Goal: Task Accomplishment & Management: Manage account settings

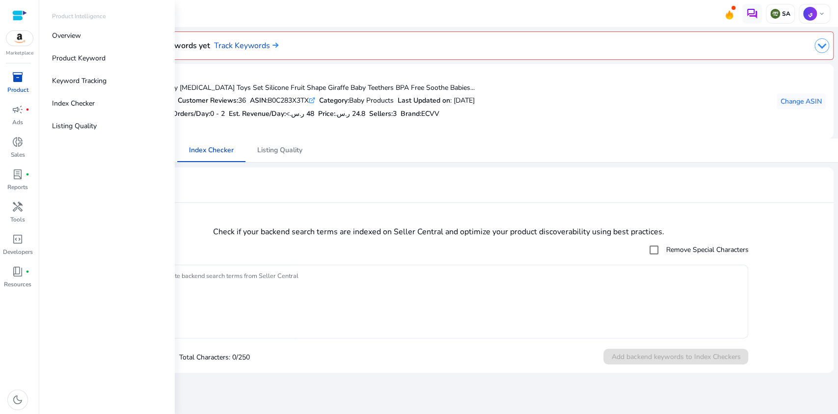
click at [25, 81] on div "inventory_2" at bounding box center [17, 77] width 27 height 16
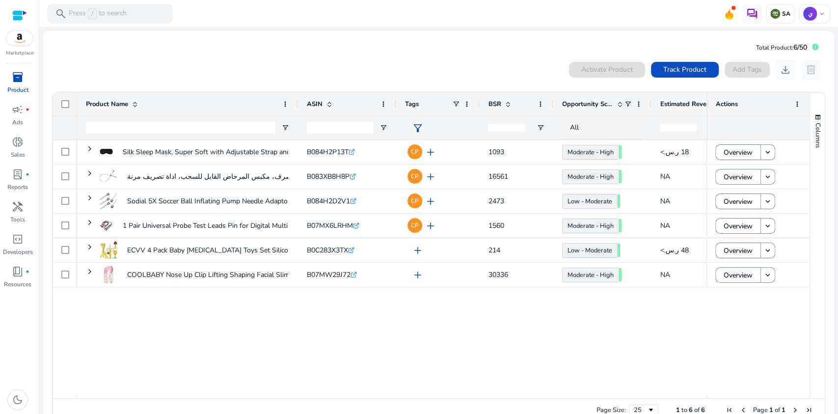
click at [368, 58] on div "0 products selected Activate Product Track Product Add Tags download delete 1 t…" at bounding box center [438, 241] width 775 height 372
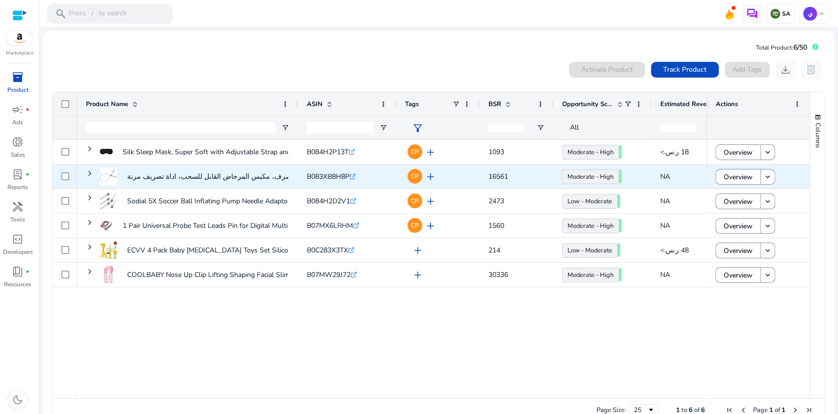
click at [432, 175] on span "add" at bounding box center [431, 177] width 12 height 12
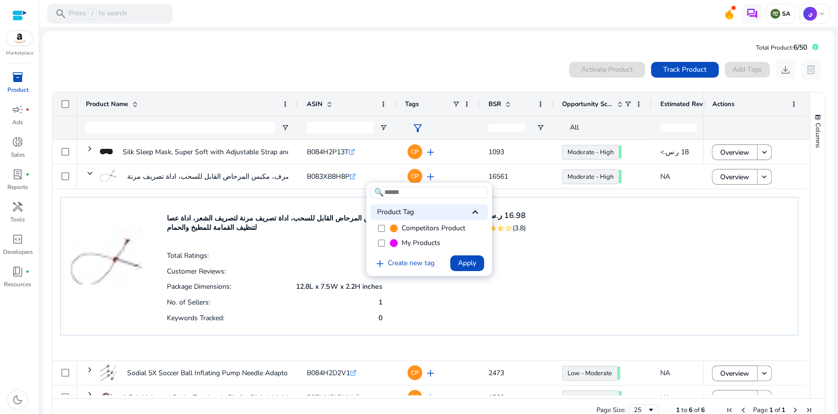
click at [429, 175] on div at bounding box center [419, 207] width 838 height 414
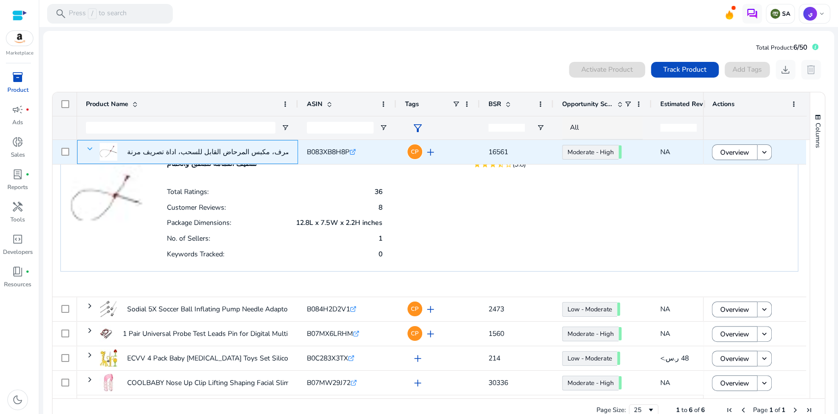
click at [87, 146] on span at bounding box center [90, 149] width 8 height 8
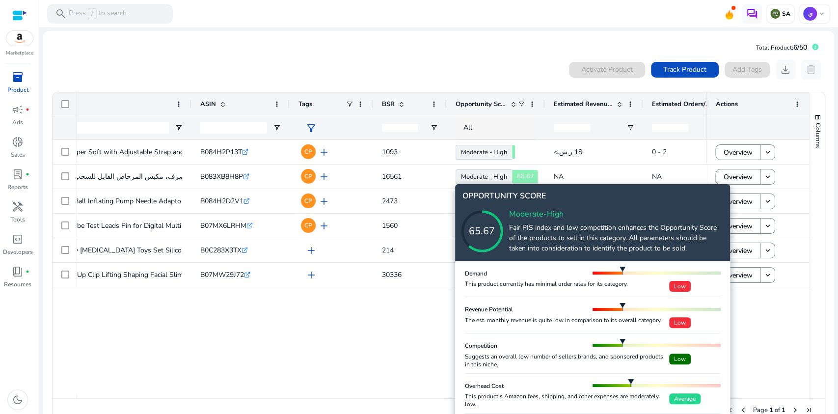
click at [507, 174] on icon at bounding box center [492, 221] width 98 height 98
click at [624, 268] on img at bounding box center [623, 271] width 6 height 8
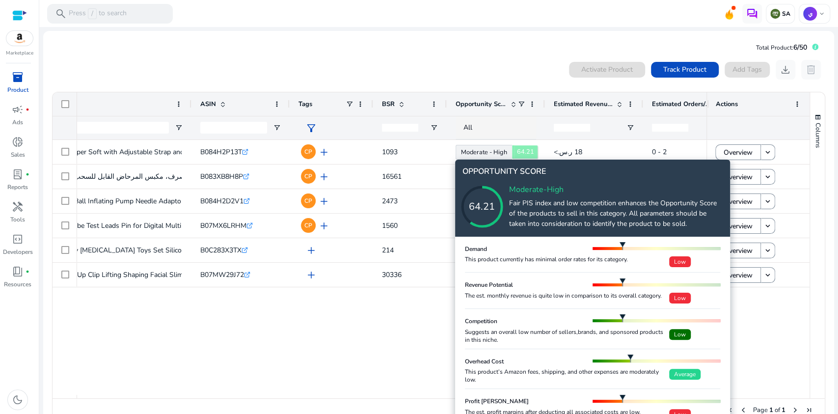
click at [481, 148] on icon at bounding box center [492, 197] width 98 height 98
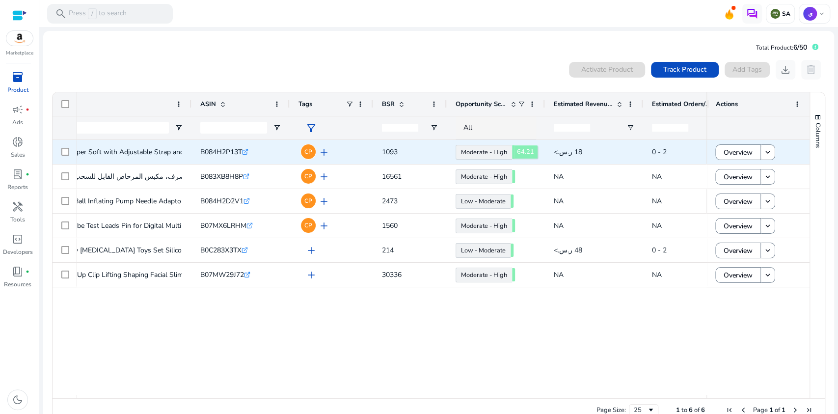
click at [481, 147] on body "We recommend switching to desktop view for the best experience. Marketplace inv…" at bounding box center [419, 207] width 838 height 414
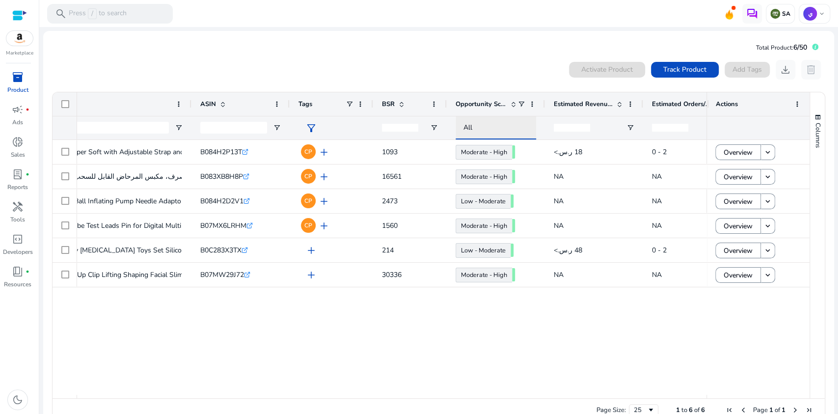
click at [472, 123] on div "All" at bounding box center [504, 127] width 82 height 11
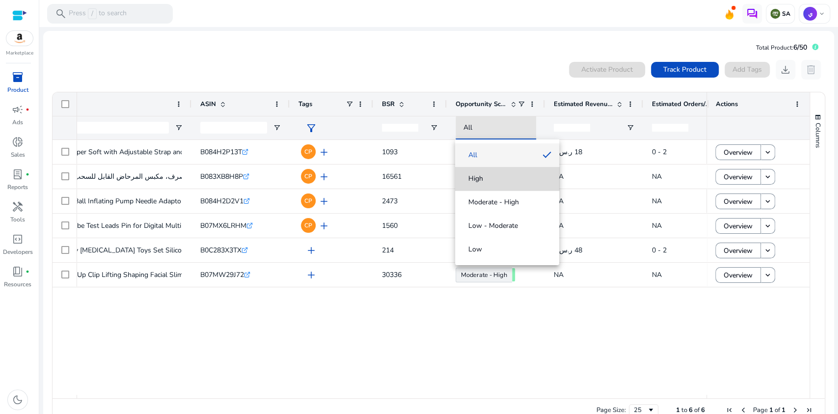
click at [487, 175] on span "High" at bounding box center [507, 179] width 88 height 10
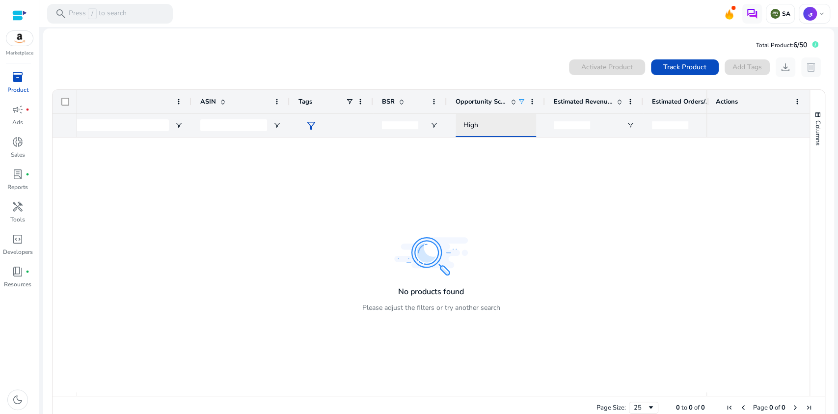
click at [488, 126] on div "High" at bounding box center [504, 125] width 82 height 11
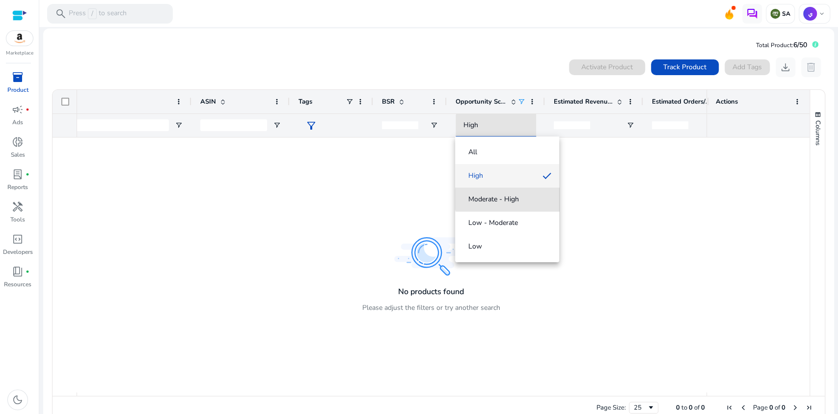
click at [514, 199] on span "Moderate - High" at bounding box center [493, 199] width 51 height 10
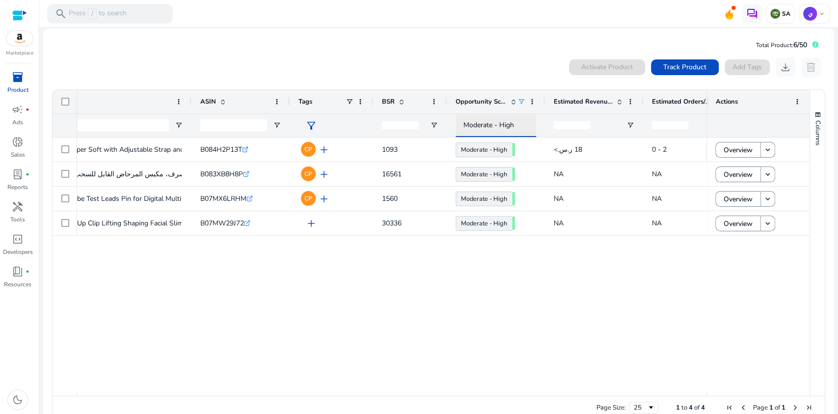
click at [499, 121] on span "Moderate - High" at bounding box center [488, 124] width 51 height 9
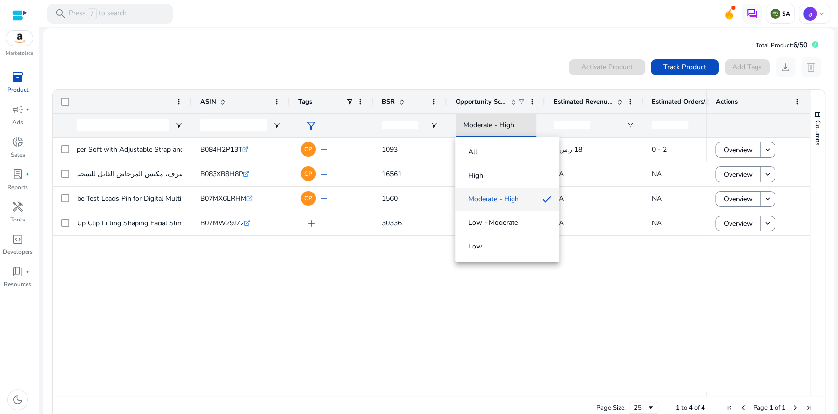
click at [507, 221] on span "Low - Moderate" at bounding box center [493, 223] width 50 height 10
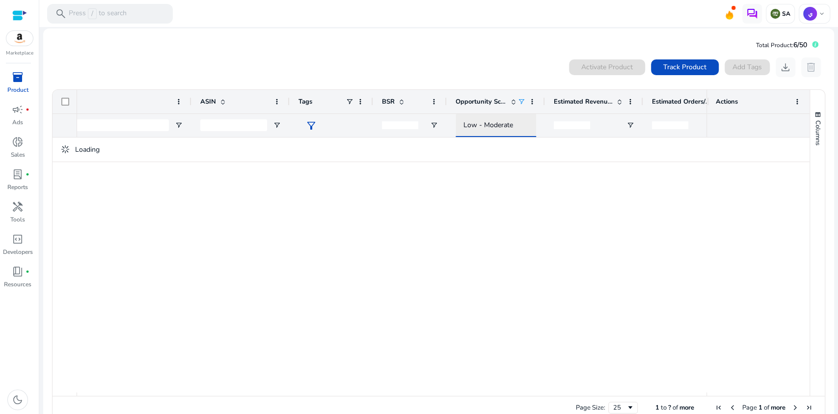
click at [496, 127] on span "Low - Moderate" at bounding box center [488, 124] width 50 height 9
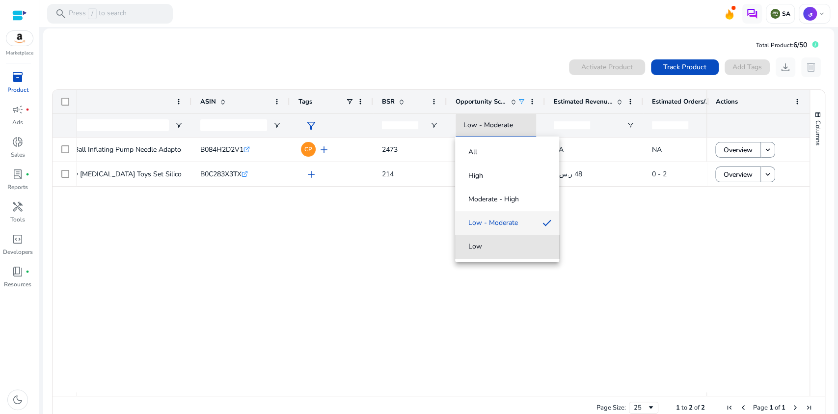
click at [510, 247] on span "Low" at bounding box center [507, 247] width 88 height 10
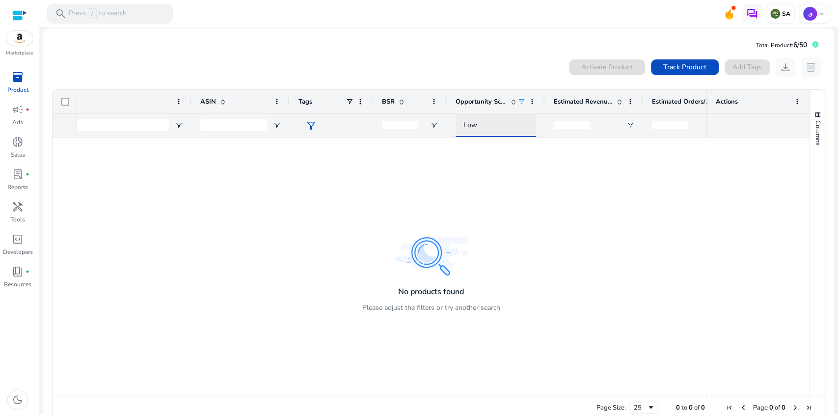
click at [491, 122] on div "Low" at bounding box center [504, 125] width 82 height 11
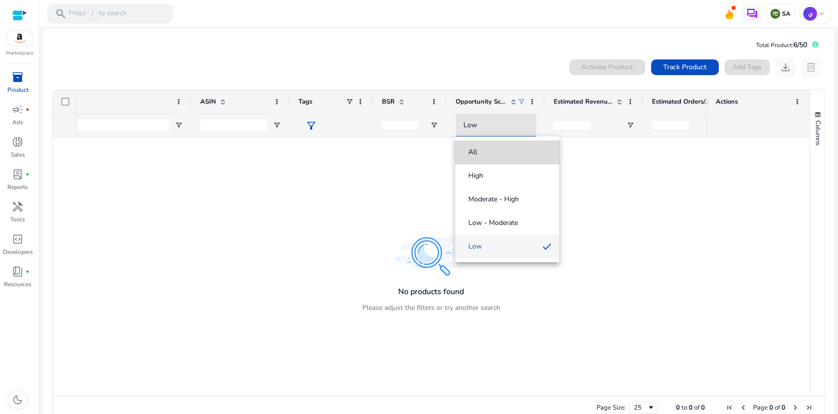
click at [489, 149] on span "All" at bounding box center [507, 152] width 88 height 10
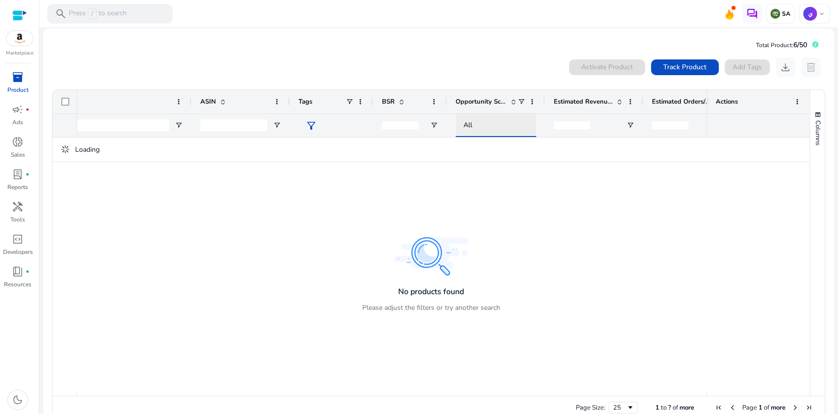
click at [490, 123] on div "All" at bounding box center [504, 125] width 82 height 11
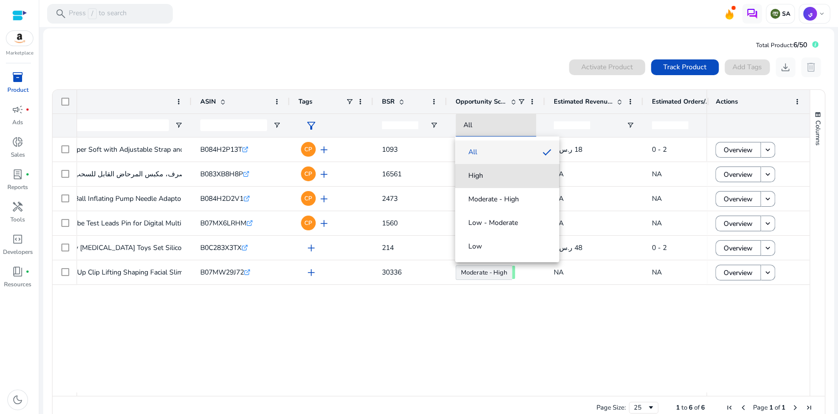
click at [491, 175] on span "High" at bounding box center [507, 176] width 88 height 10
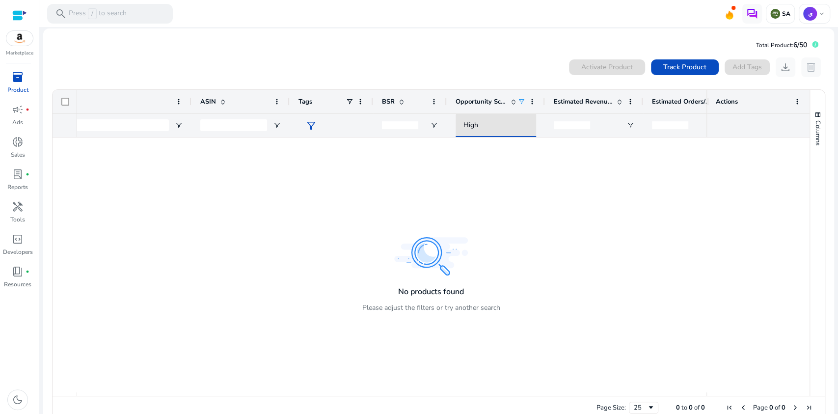
click at [213, 99] on span "ASIN" at bounding box center [208, 101] width 16 height 9
click at [219, 99] on span at bounding box center [223, 102] width 8 height 8
click at [179, 101] on span at bounding box center [179, 102] width 8 height 8
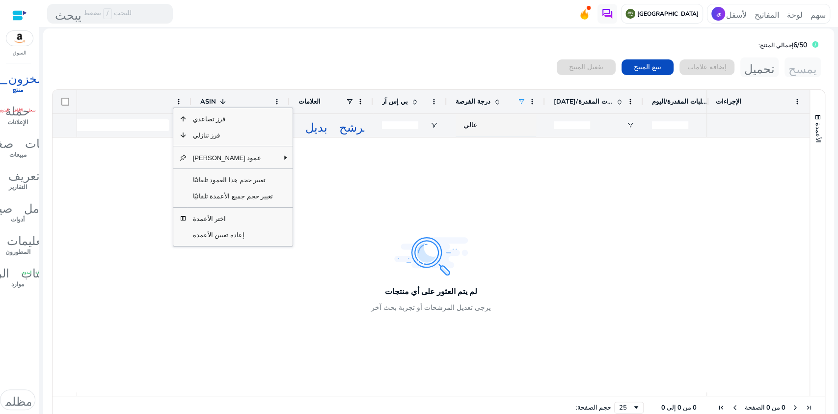
click at [320, 59] on div "تفعيل المنتج تتبع المنتج إضافة علامات تحميل يمسح" at bounding box center [439, 67] width 774 height 20
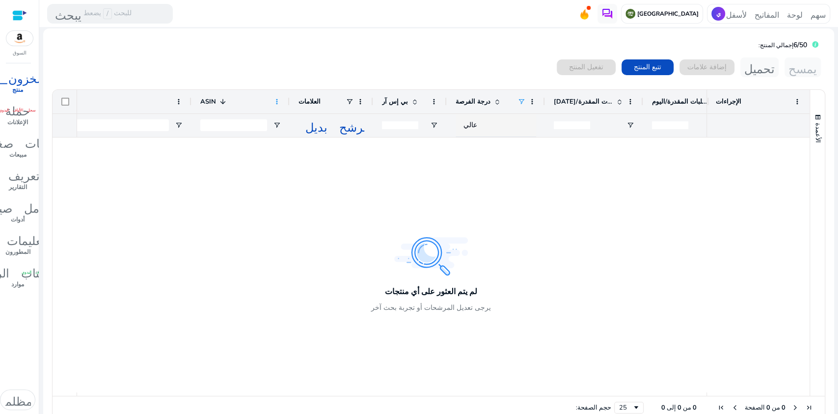
click at [273, 98] on span at bounding box center [277, 102] width 8 height 8
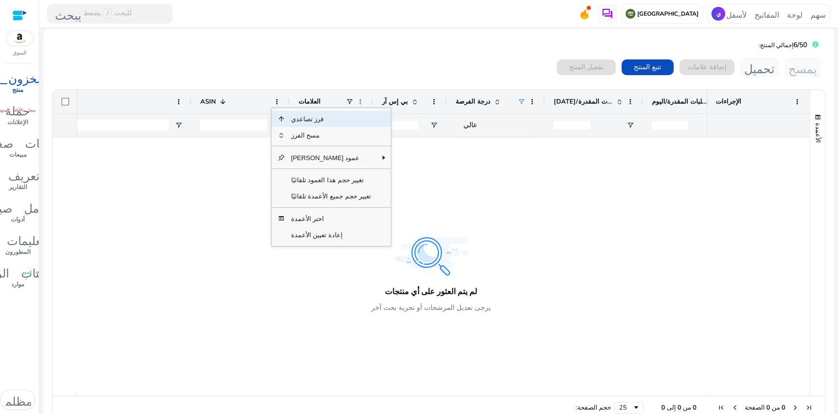
click at [359, 101] on span at bounding box center [360, 102] width 8 height 8
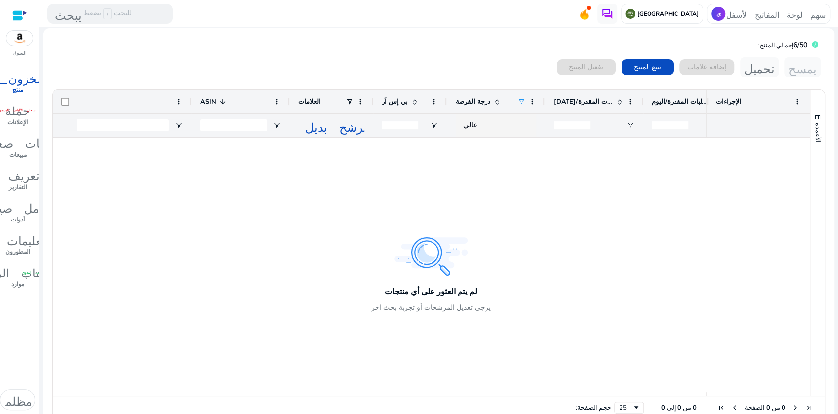
click at [493, 98] on span at bounding box center [497, 102] width 8 height 8
click at [476, 97] on font "درجة الفرصة" at bounding box center [473, 101] width 35 height 9
click at [490, 98] on span at bounding box center [495, 102] width 11 height 8
click at [493, 99] on span at bounding box center [497, 102] width 8 height 8
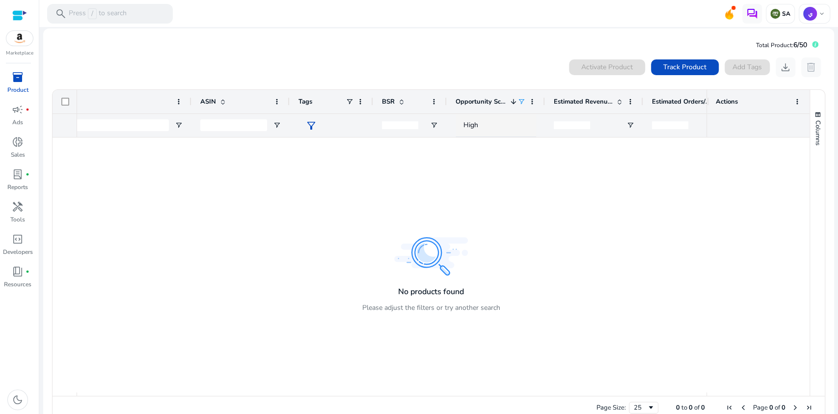
click at [491, 99] on span "Opportunity Score" at bounding box center [481, 101] width 51 height 9
click at [514, 100] on span at bounding box center [514, 102] width 8 height 8
click at [532, 100] on span at bounding box center [532, 102] width 8 height 8
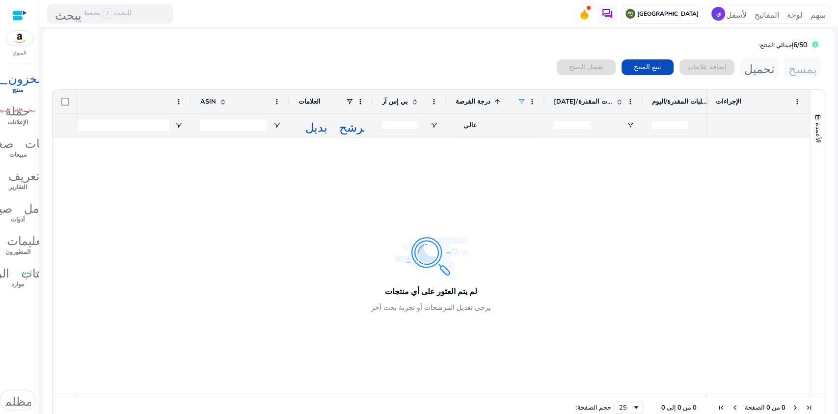
click at [504, 206] on div at bounding box center [391, 264] width 629 height 255
click at [532, 99] on span at bounding box center [532, 102] width 8 height 8
click at [480, 98] on font "درجة الفرصة" at bounding box center [473, 101] width 35 height 9
click at [463, 98] on font "درجة الفرصة" at bounding box center [473, 101] width 35 height 9
click at [471, 99] on font "درجة الفرصة" at bounding box center [473, 101] width 35 height 9
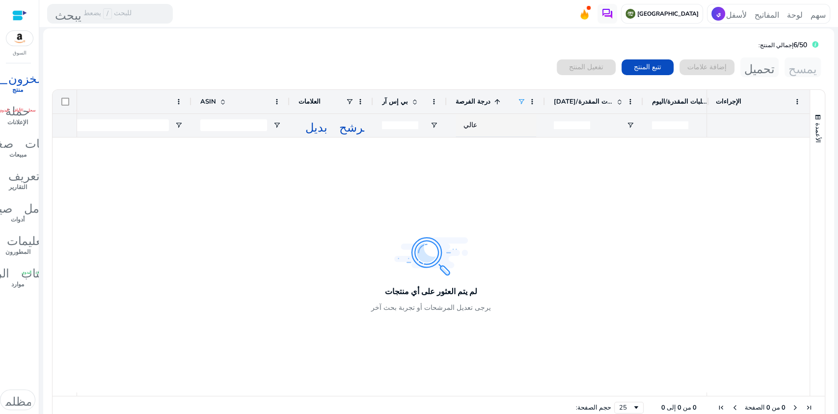
click at [471, 99] on font "درجة الفرصة" at bounding box center [473, 101] width 35 height 9
click at [518, 98] on span at bounding box center [521, 102] width 8 height 8
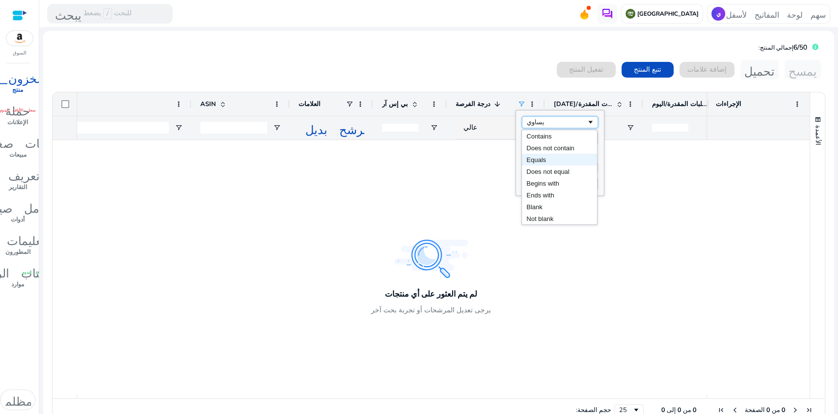
click at [588, 119] on span "عامل التصفية" at bounding box center [591, 122] width 8 height 8
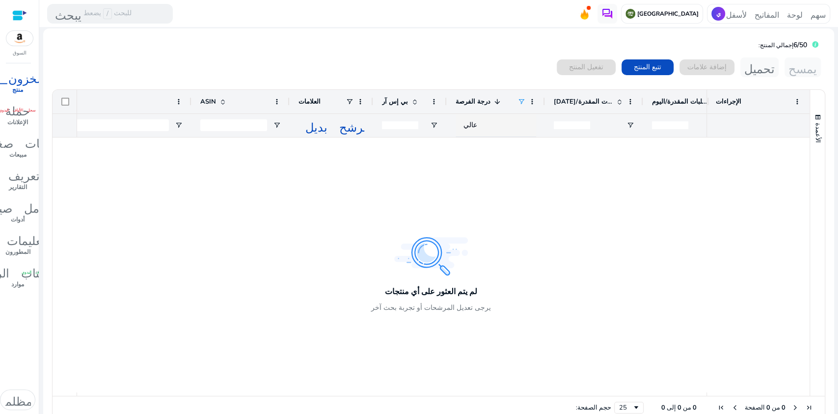
click at [415, 182] on div at bounding box center [391, 264] width 629 height 255
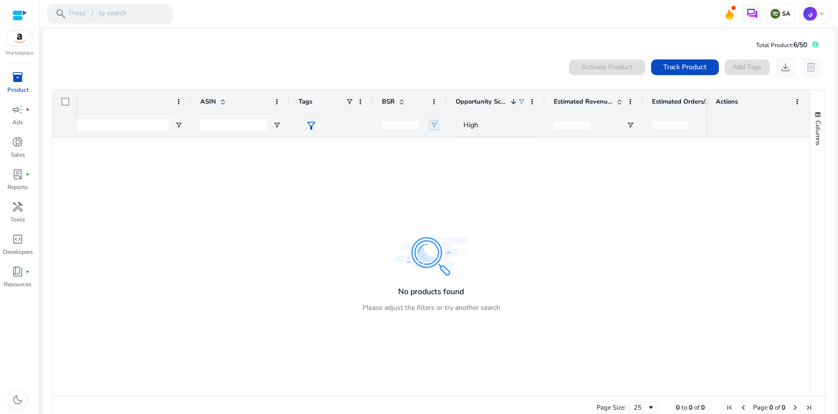
click at [431, 122] on span "Open Filter Menu" at bounding box center [434, 125] width 8 height 8
click at [369, 164] on div at bounding box center [391, 264] width 629 height 255
click at [477, 124] on span "High" at bounding box center [470, 124] width 15 height 9
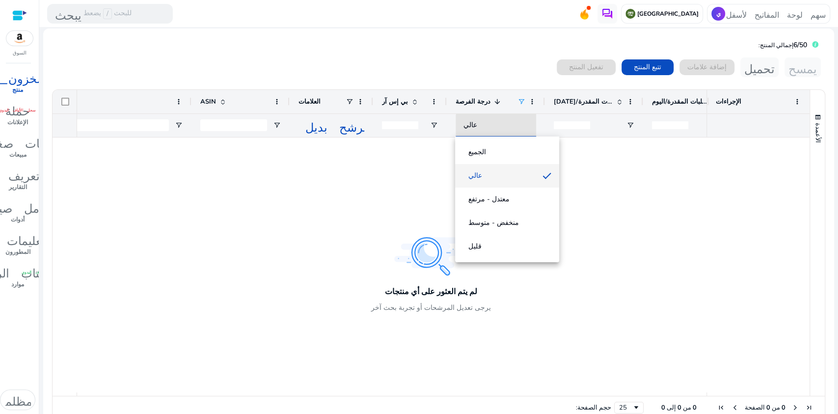
click at [599, 101] on div at bounding box center [419, 207] width 838 height 414
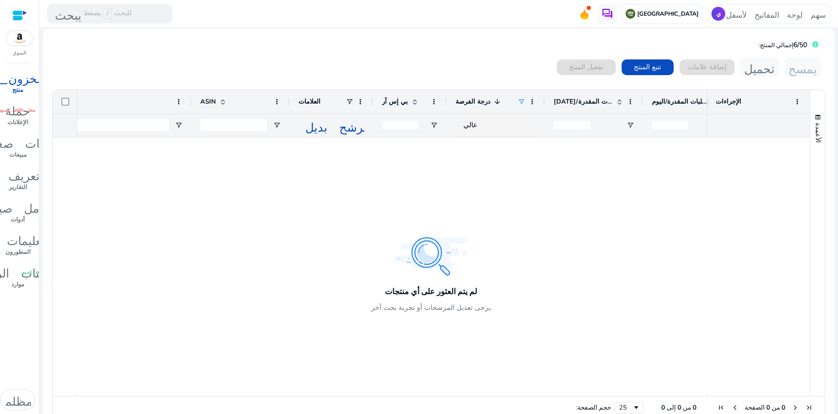
click at [613, 101] on span at bounding box center [618, 102] width 11 height 8
click at [470, 98] on font "درجة الفرصة" at bounding box center [473, 101] width 35 height 9
click at [476, 97] on font "درجة الفرصة" at bounding box center [473, 101] width 35 height 9
click at [476, 122] on div "عالي" at bounding box center [504, 125] width 82 height 11
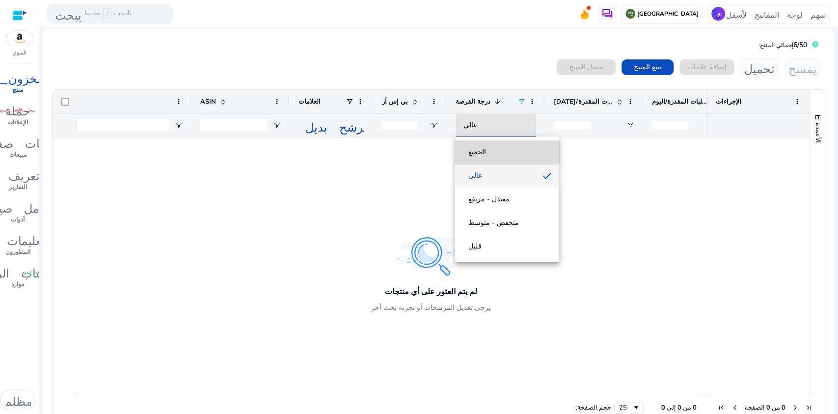
click at [485, 149] on span "الجميع" at bounding box center [507, 152] width 88 height 10
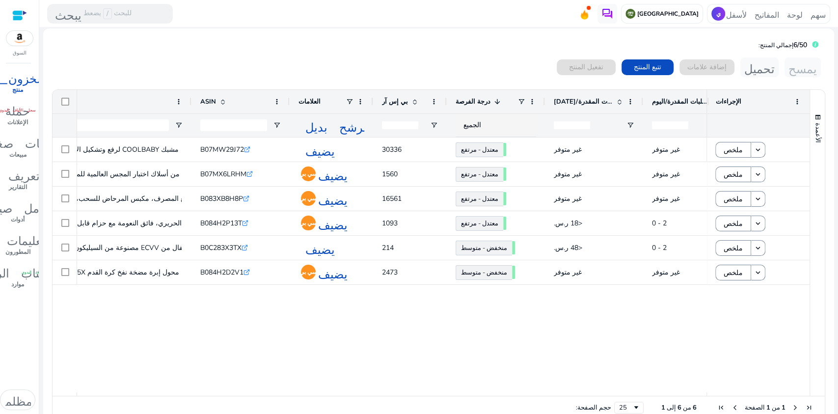
click at [580, 101] on font "الإيرادات المقدرة/[DATE]" at bounding box center [589, 101] width 71 height 9
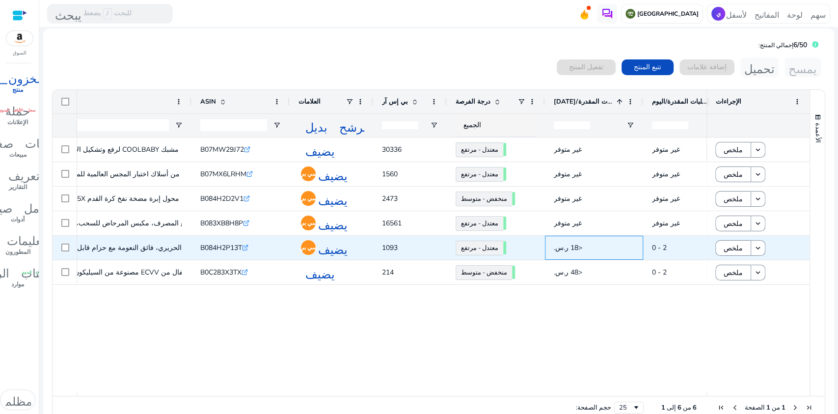
click at [569, 245] on font "<‏18 ر.س.‏" at bounding box center [568, 247] width 28 height 9
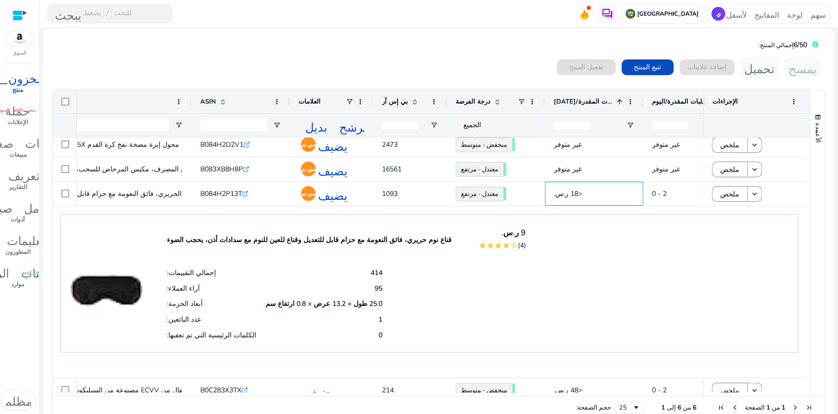
scroll to position [56, 0]
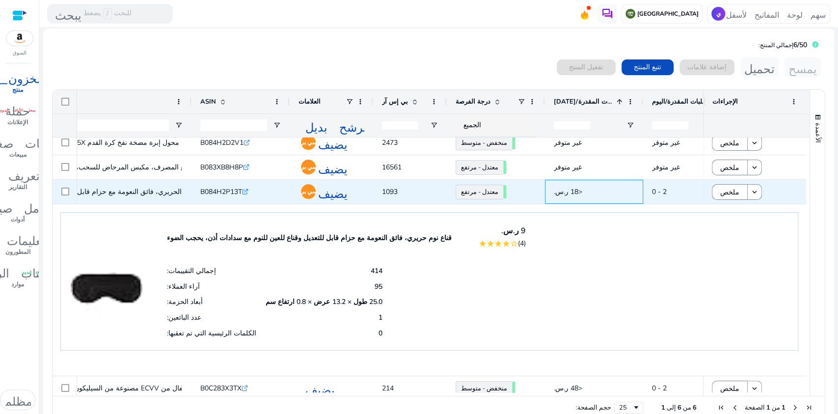
click at [572, 188] on font "<‏18 ر.س.‏" at bounding box center [568, 191] width 28 height 9
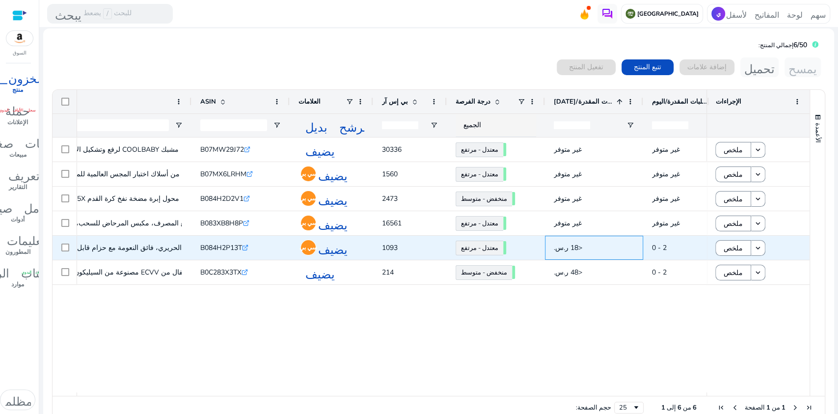
click at [573, 248] on font "<‏18 ر.س.‏" at bounding box center [568, 247] width 28 height 9
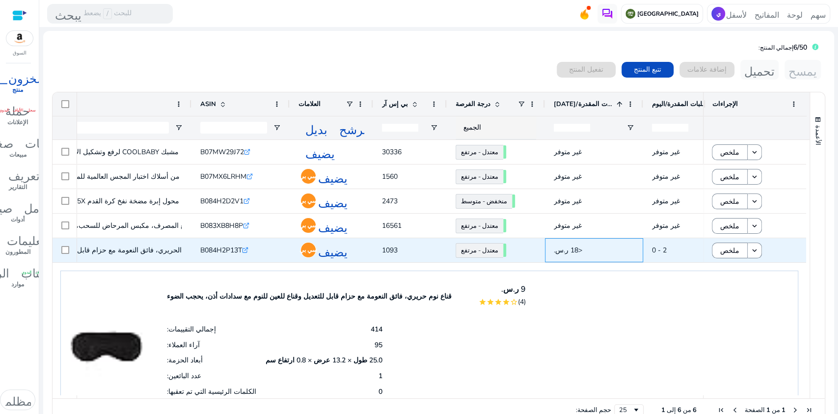
click at [572, 249] on font "<‏18 ر.س.‏" at bounding box center [568, 249] width 28 height 9
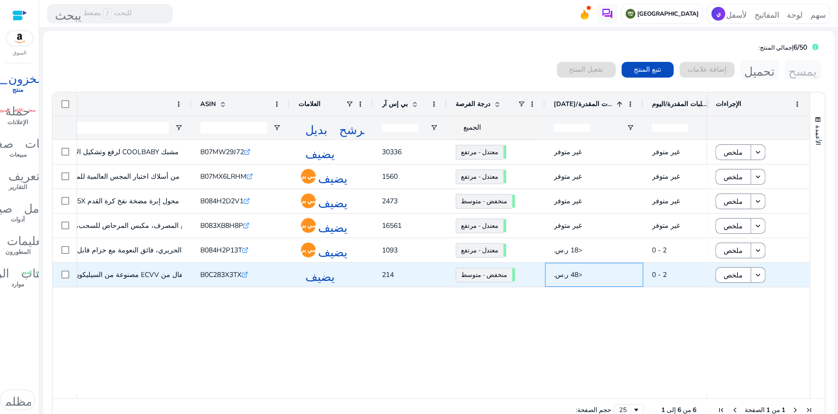
click at [570, 274] on font "<‏48 ر.س.‏" at bounding box center [568, 274] width 28 height 9
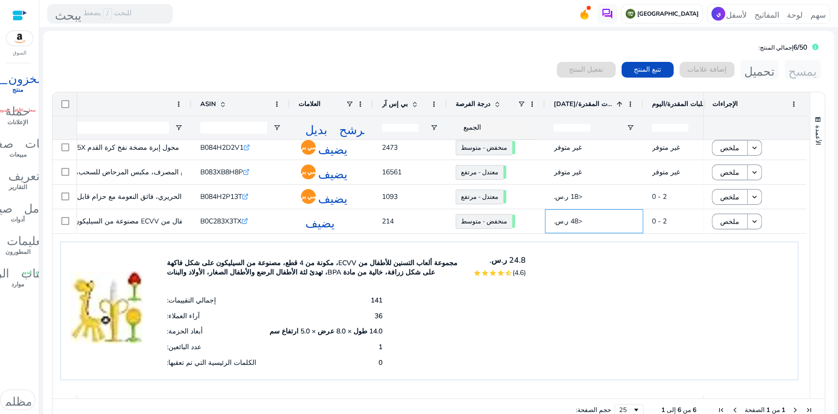
scroll to position [64, 0]
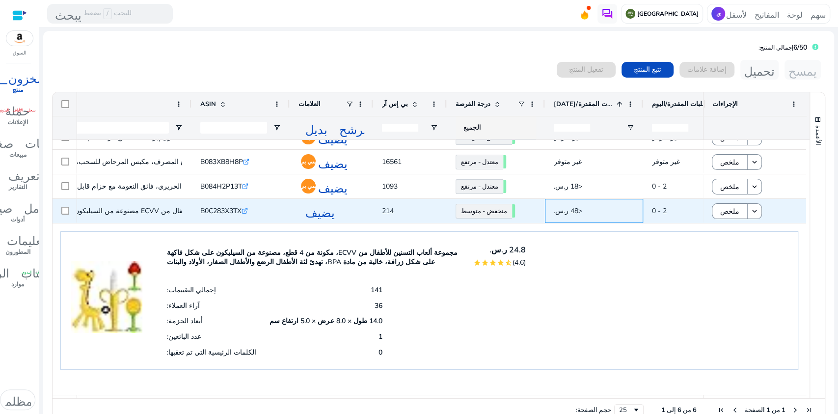
click at [585, 212] on span "<‏48 ر.س.‏" at bounding box center [594, 211] width 81 height 20
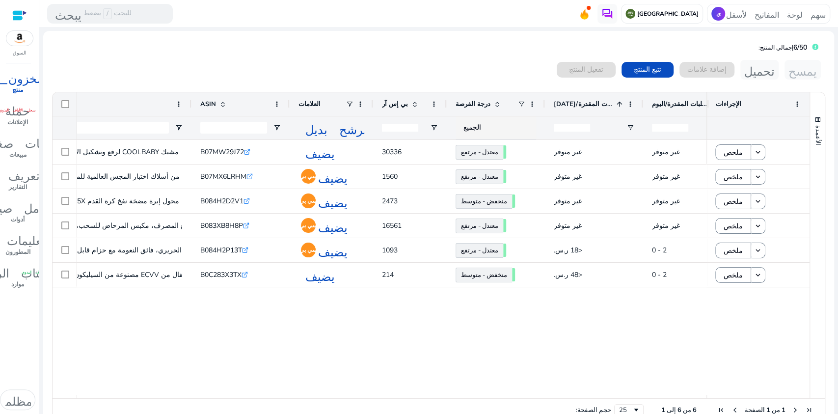
click at [468, 52] on mat-card "إجمالي المنتج: 6/50 0 منتجات مختارة تفعيل المنتج تتبع المنتج إضافة علامات تحميل…" at bounding box center [438, 233] width 791 height 405
